Goal: Information Seeking & Learning: Learn about a topic

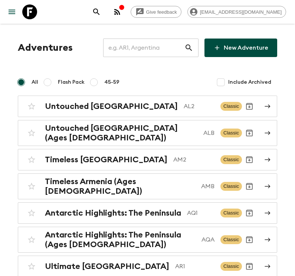
click at [166, 50] on input "text" at bounding box center [143, 47] width 81 height 21
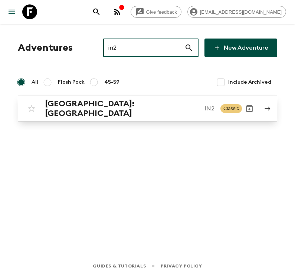
type input "in2"
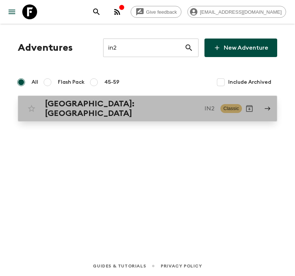
click at [204, 107] on p "IN2" at bounding box center [209, 108] width 10 height 9
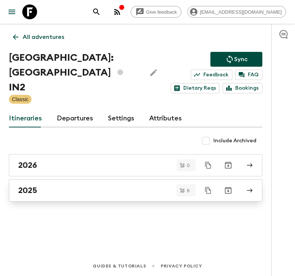
click at [39, 186] on div "2025" at bounding box center [128, 191] width 220 height 10
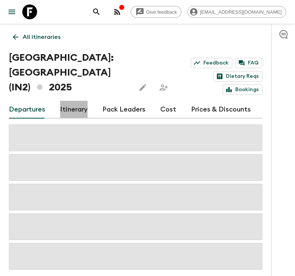
click at [69, 101] on link "Itinerary" at bounding box center [73, 110] width 27 height 18
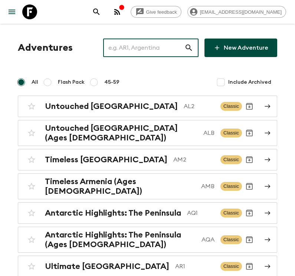
click at [134, 45] on input "text" at bounding box center [143, 47] width 81 height 21
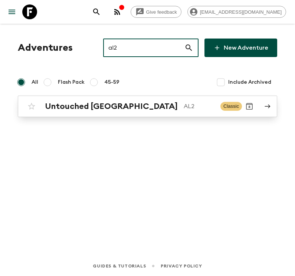
type input "al2"
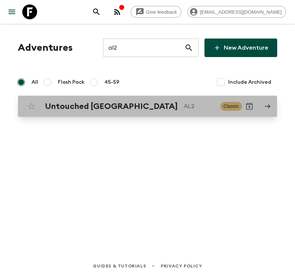
click at [85, 112] on div "Untouched Albania AL2 Classic" at bounding box center [132, 106] width 217 height 15
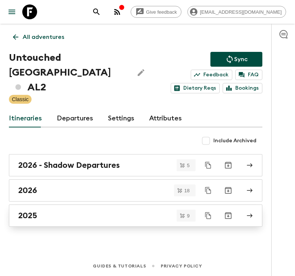
click at [46, 218] on link "2025" at bounding box center [135, 215] width 253 height 22
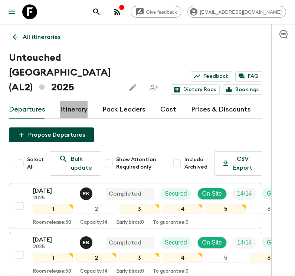
click at [66, 101] on link "Itinerary" at bounding box center [73, 110] width 27 height 18
